Goal: Task Accomplishment & Management: Manage account settings

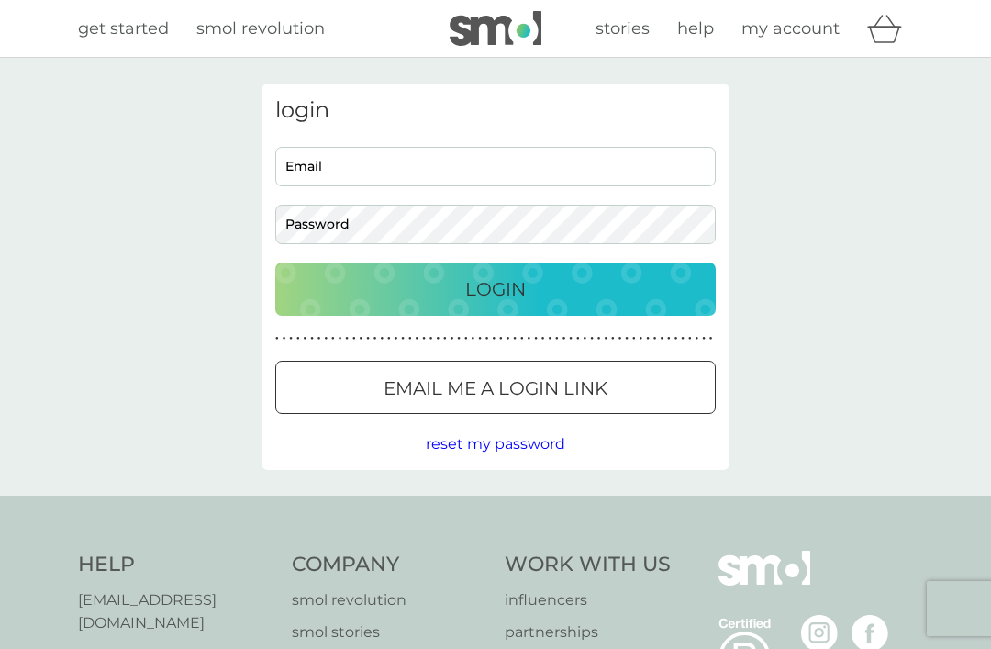
click at [373, 169] on input "Email" at bounding box center [495, 166] width 441 height 39
type input "[EMAIL_ADDRESS][DOMAIN_NAME]"
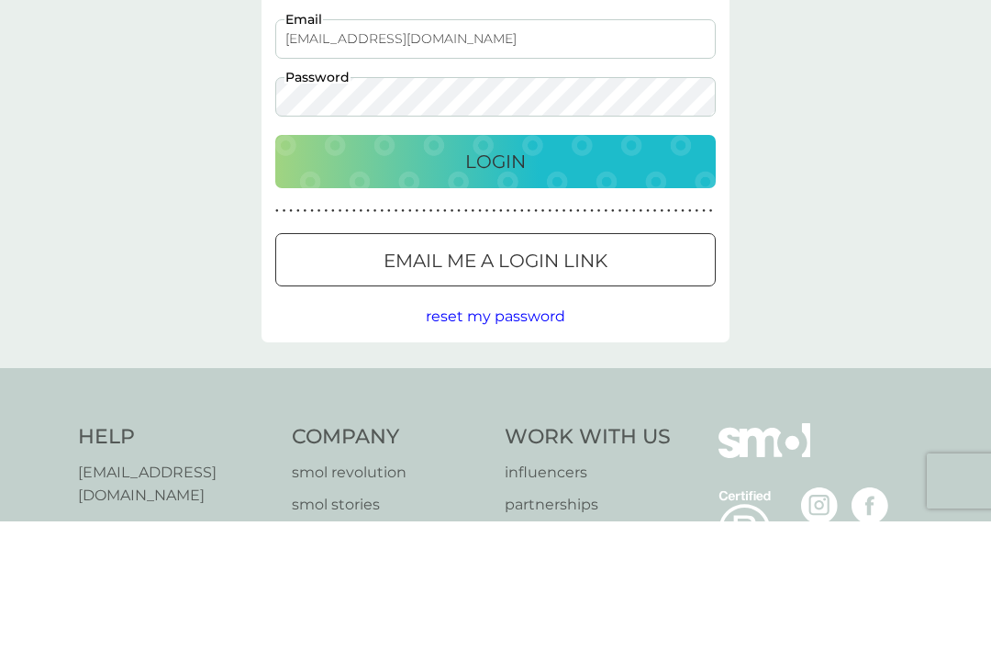
click at [501, 379] on div at bounding box center [496, 388] width 66 height 19
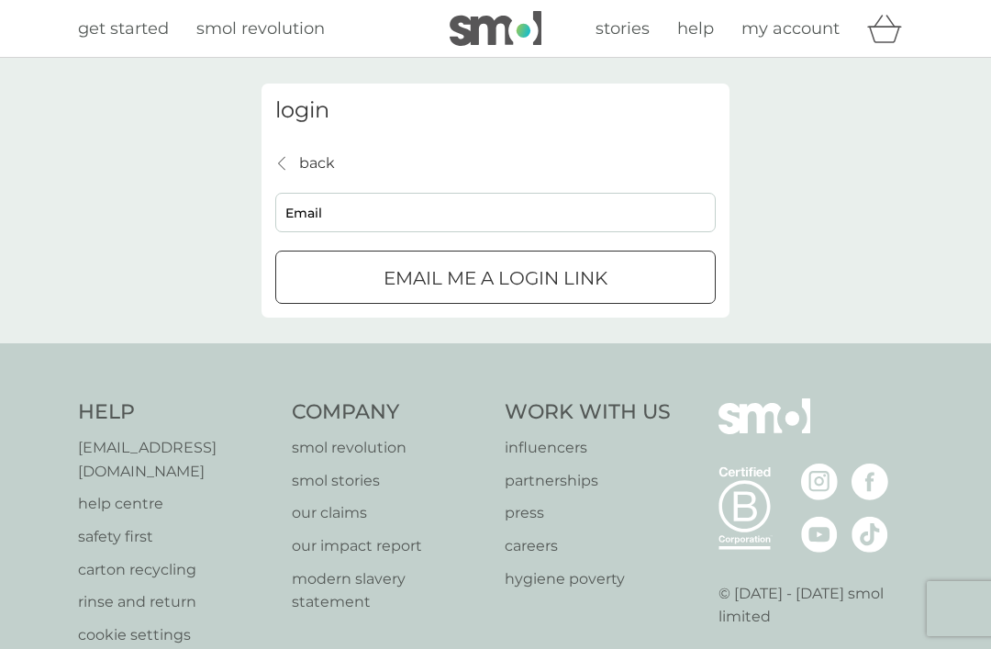
click at [341, 220] on input "Email" at bounding box center [495, 212] width 441 height 39
type input "[EMAIL_ADDRESS][DOMAIN_NAME]"
click at [529, 277] on p "Email me a login link" at bounding box center [496, 277] width 224 height 29
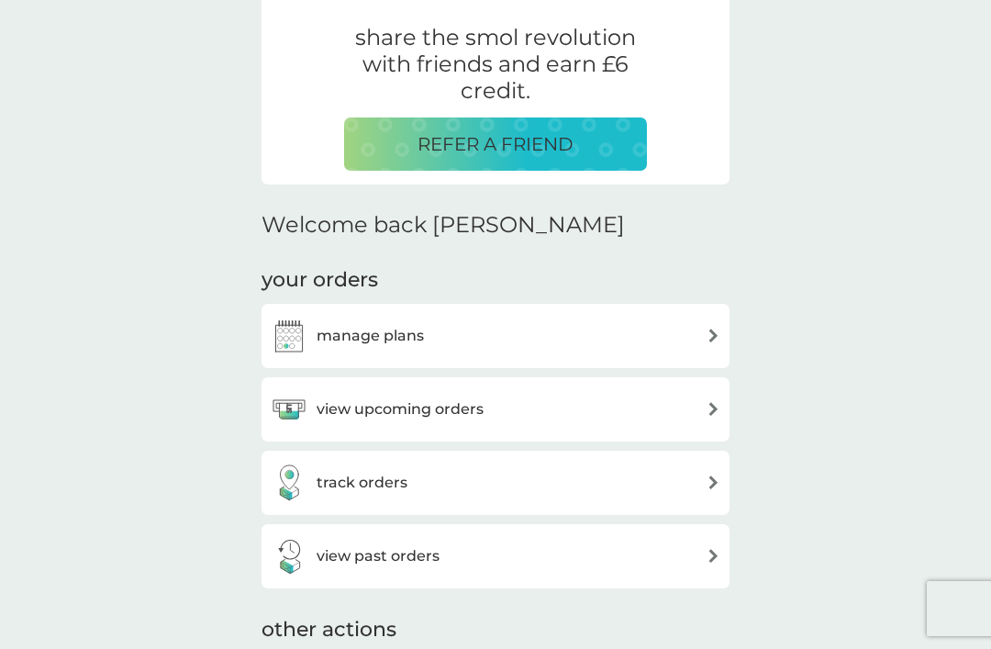
scroll to position [358, 0]
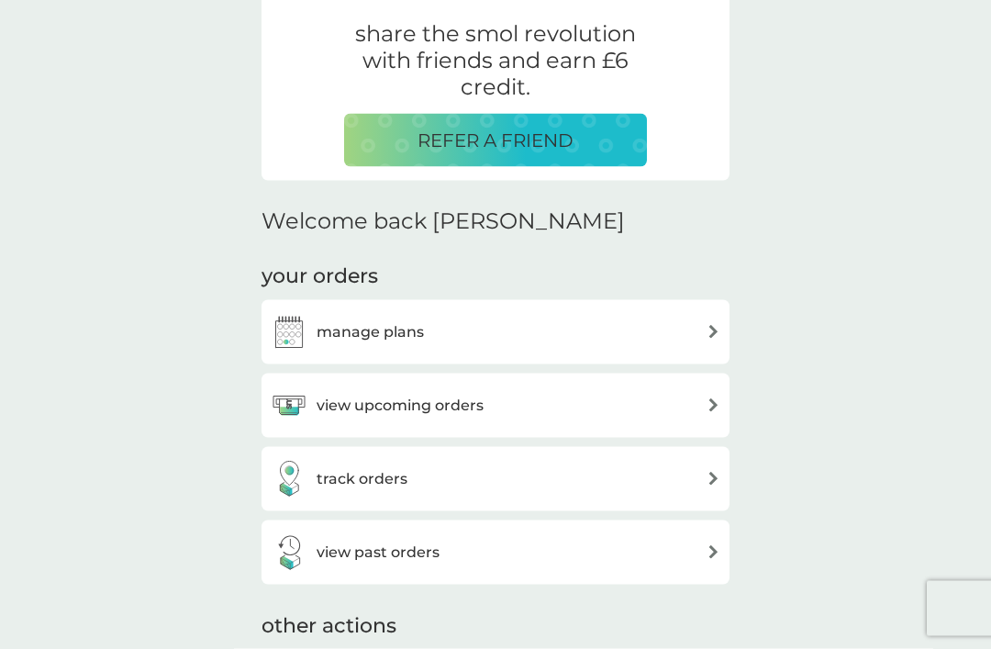
click at [713, 401] on img at bounding box center [714, 405] width 14 height 14
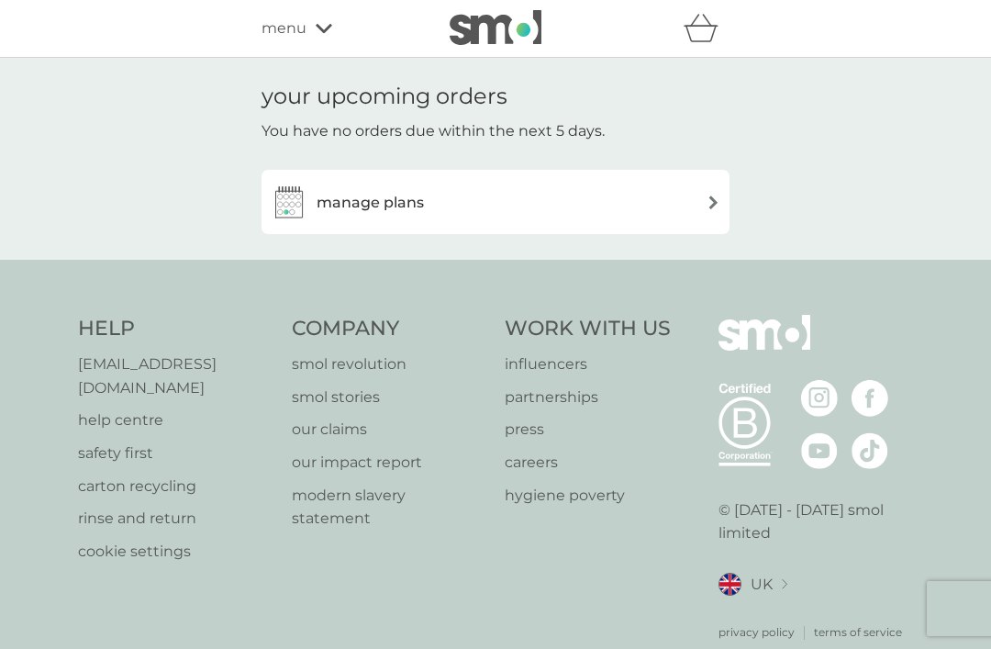
click at [712, 196] on img at bounding box center [714, 203] width 14 height 14
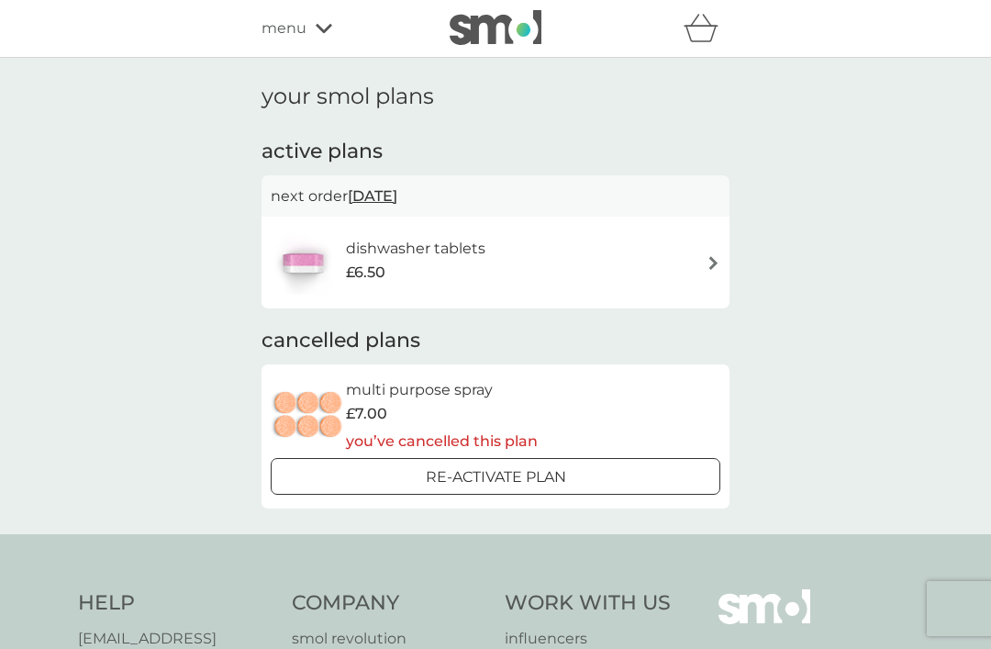
click at [715, 258] on img at bounding box center [714, 263] width 14 height 14
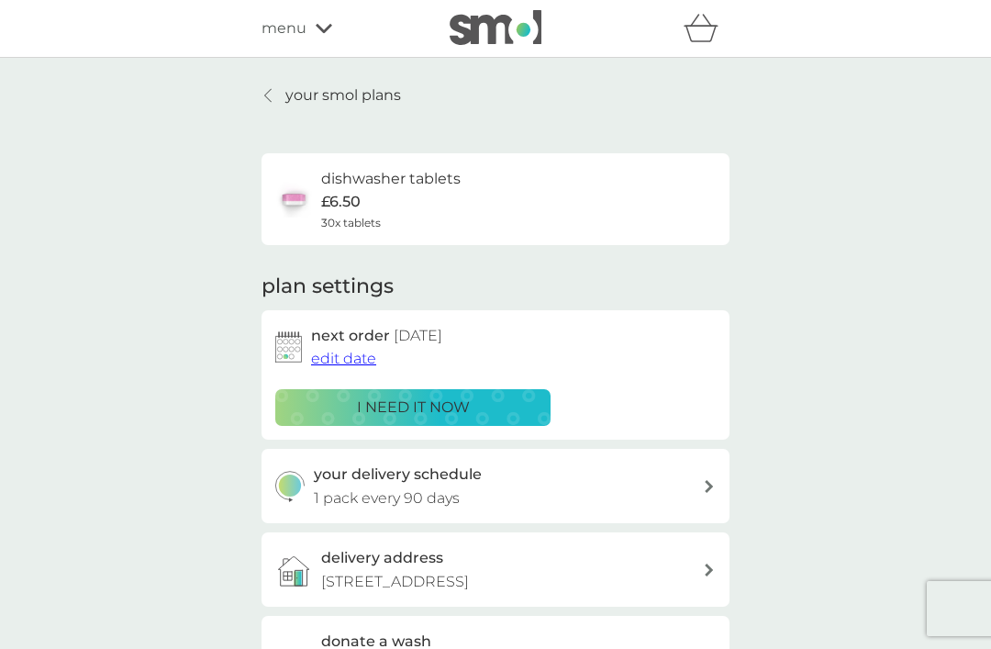
click at [408, 409] on p "i need it now" at bounding box center [413, 408] width 113 height 24
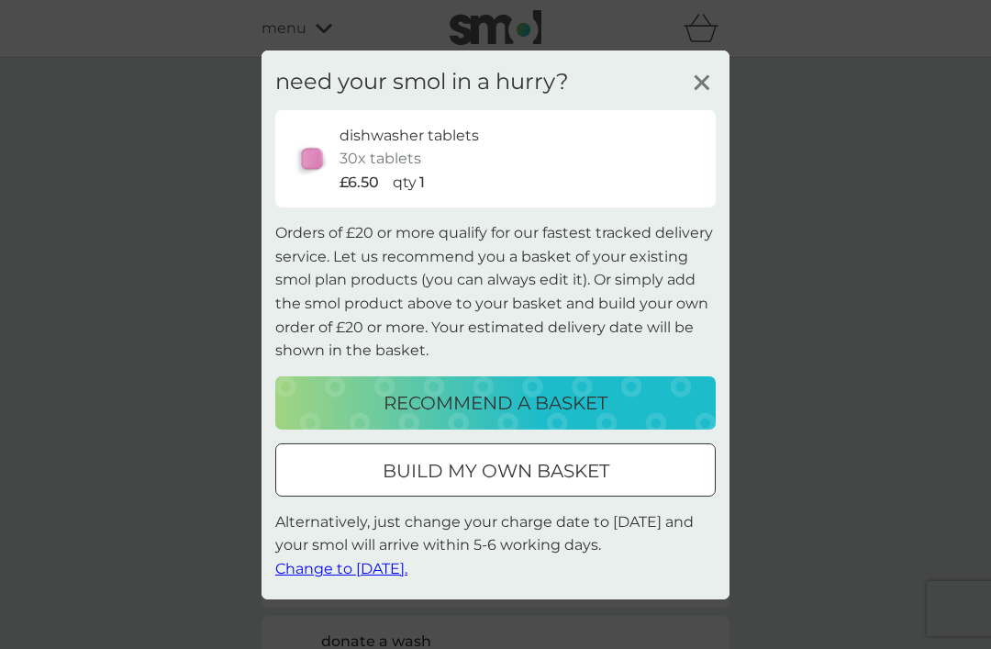
click at [481, 183] on div "£6.50 qty 1" at bounding box center [521, 183] width 363 height 24
click at [690, 89] on icon at bounding box center [702, 82] width 28 height 28
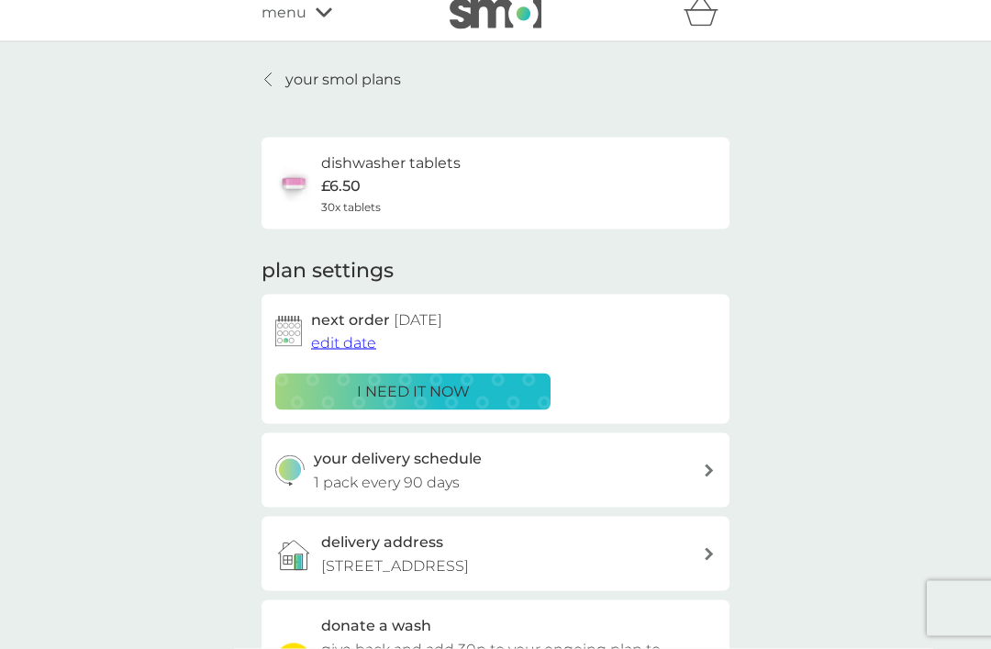
scroll to position [17, 0]
click at [352, 341] on span "edit date" at bounding box center [343, 341] width 65 height 17
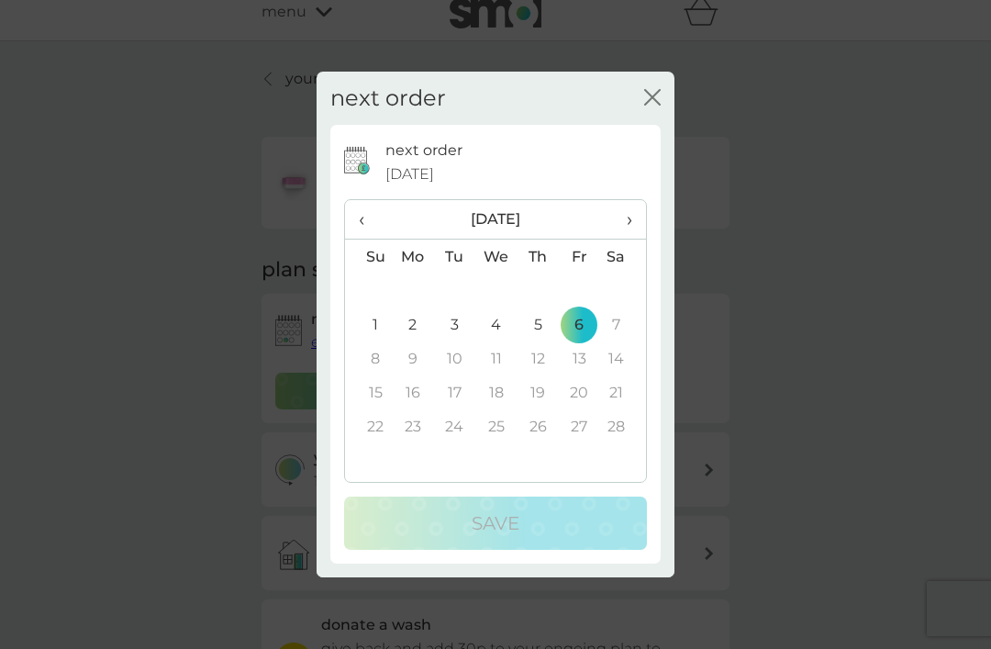
click at [370, 239] on span "‹" at bounding box center [368, 219] width 19 height 39
click at [373, 239] on span "‹" at bounding box center [368, 219] width 19 height 39
click at [363, 239] on span "‹" at bounding box center [368, 219] width 19 height 39
click at [360, 239] on span "‹" at bounding box center [368, 219] width 19 height 39
click at [537, 341] on td "9" at bounding box center [538, 325] width 41 height 34
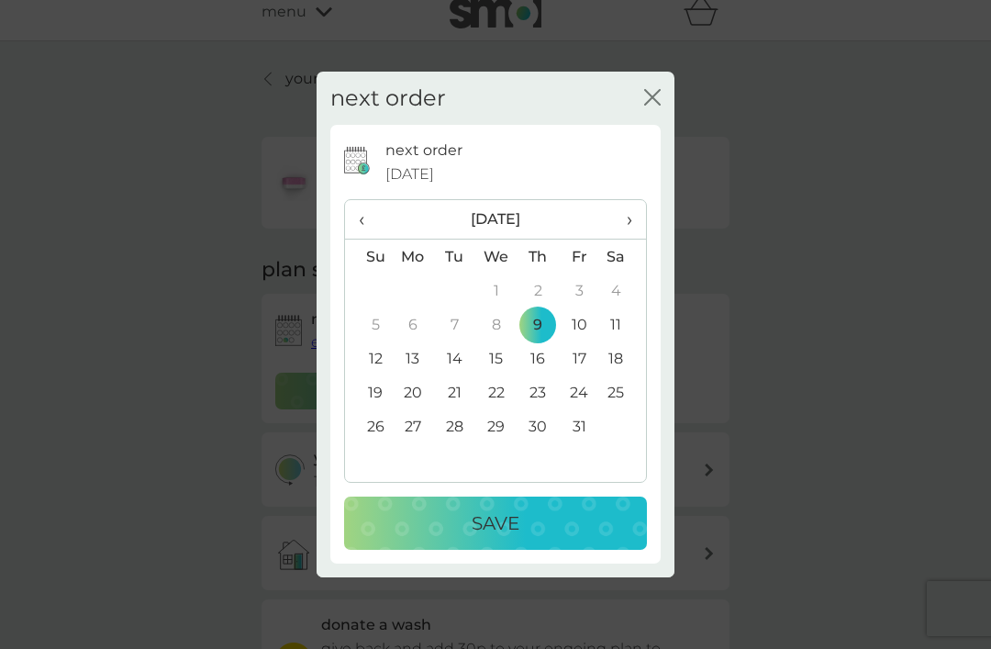
click at [504, 538] on p "Save" at bounding box center [496, 523] width 48 height 29
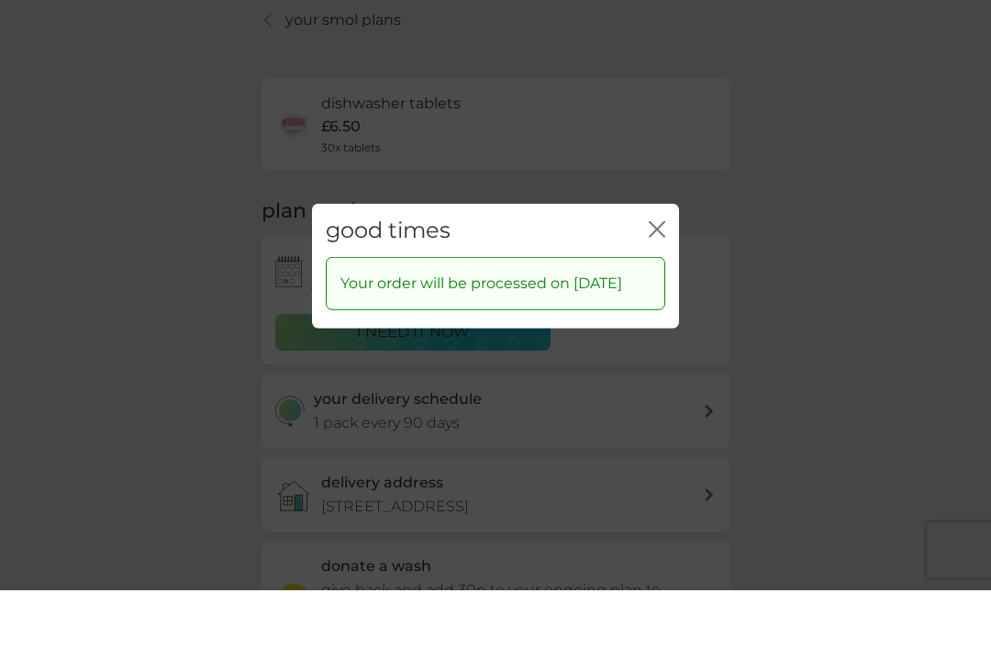
scroll to position [75, 0]
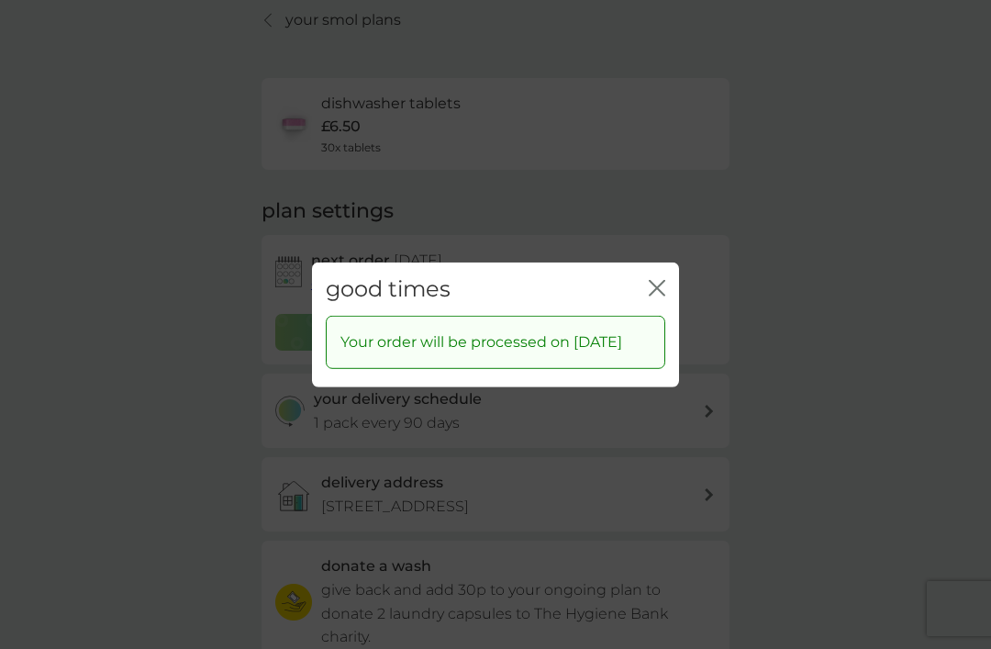
click at [92, 254] on div "good times close Your order will be processed on 9 Oct 2025" at bounding box center [495, 324] width 991 height 649
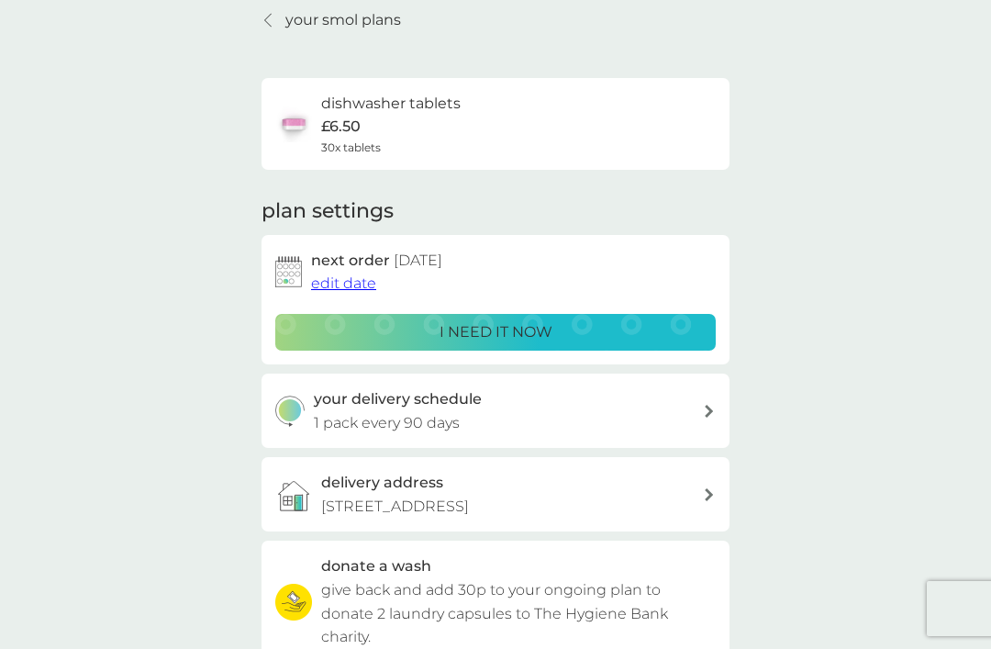
scroll to position [32, 0]
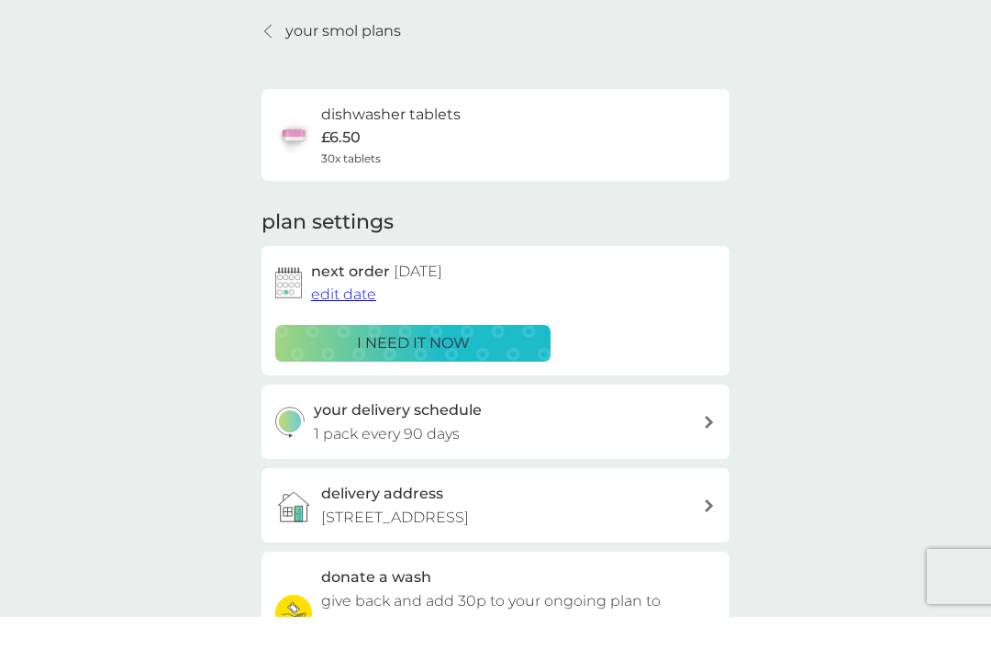
scroll to position [32, 0]
